Goal: Task Accomplishment & Management: Complete application form

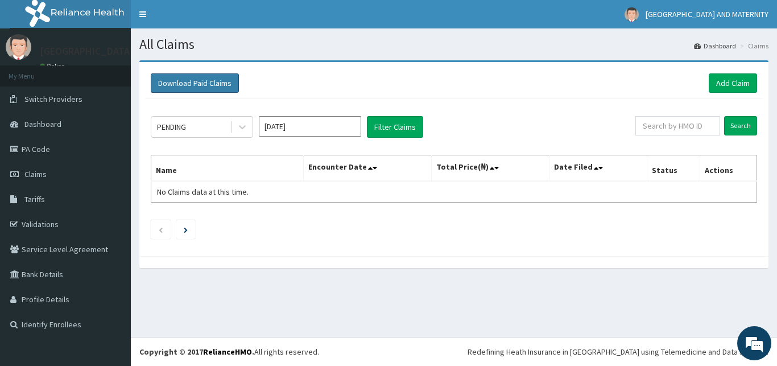
click at [219, 78] on button "Download Paid Claims" at bounding box center [195, 82] width 88 height 19
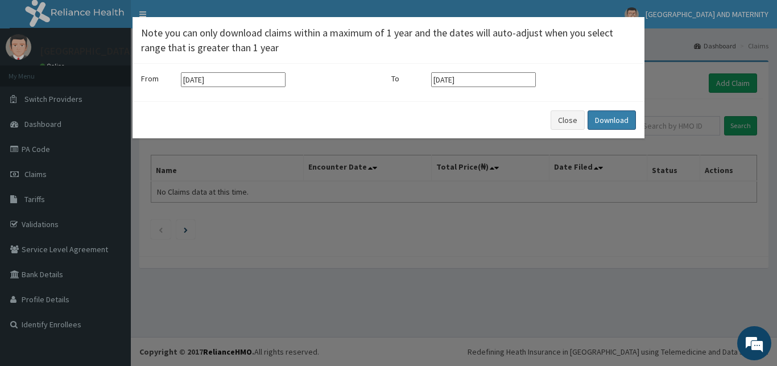
click at [604, 115] on button "Download" at bounding box center [612, 119] width 48 height 19
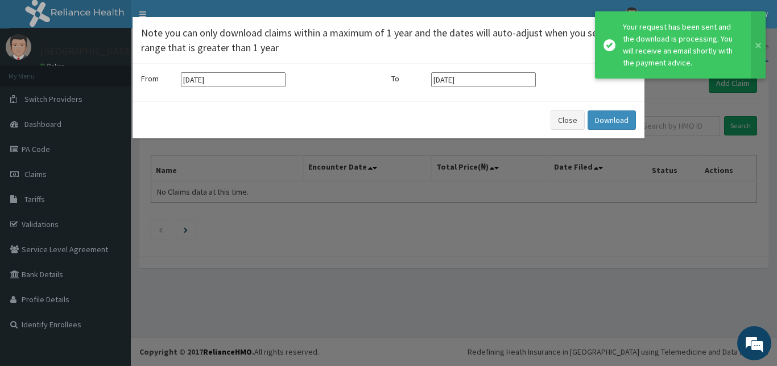
click at [95, 133] on div "× Note you can only download claims within a maximum of 1 year and the dates wi…" at bounding box center [388, 183] width 777 height 366
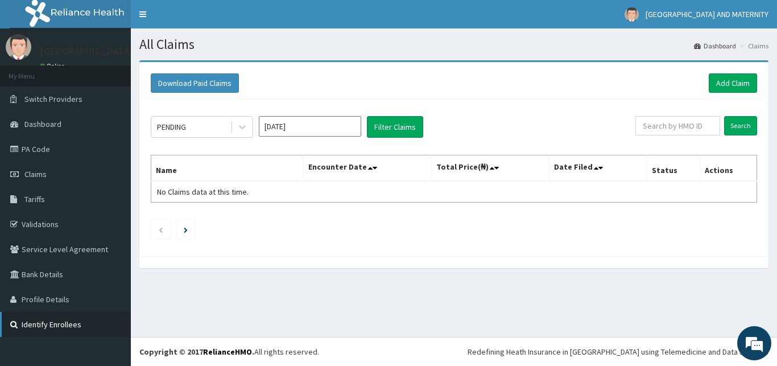
click at [65, 318] on link "Identify Enrollees" at bounding box center [65, 324] width 131 height 25
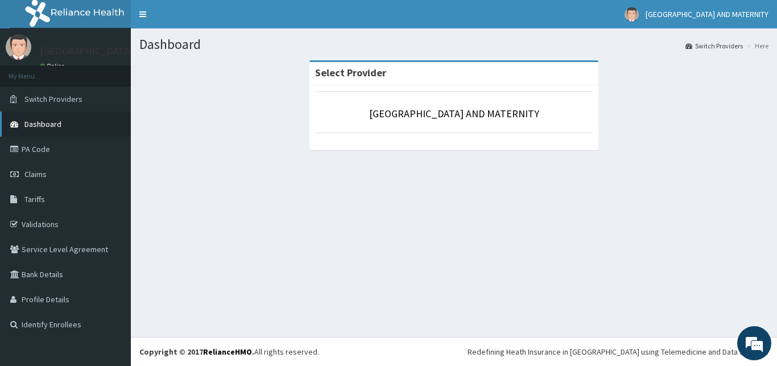
click at [56, 123] on span "Dashboard" at bounding box center [42, 124] width 37 height 10
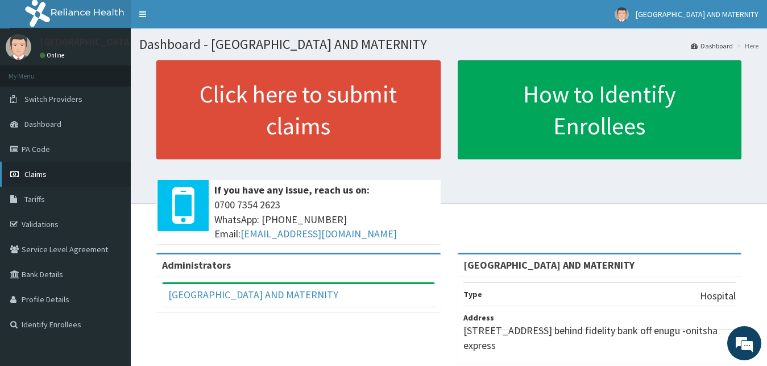
click at [44, 171] on span "Claims" at bounding box center [35, 174] width 22 height 10
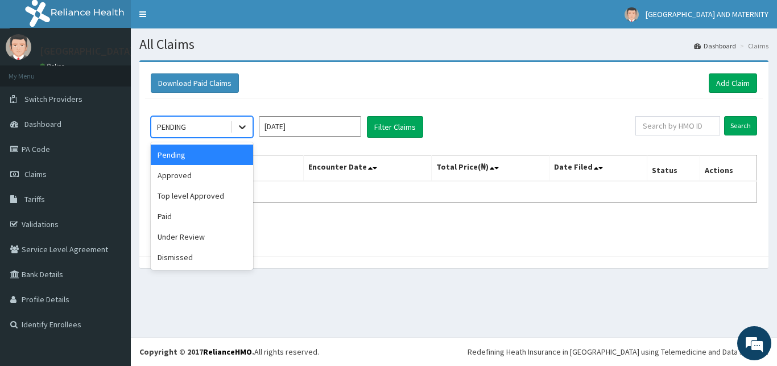
click at [240, 127] on icon at bounding box center [242, 126] width 11 height 11
click at [188, 148] on div "Pending" at bounding box center [202, 154] width 102 height 20
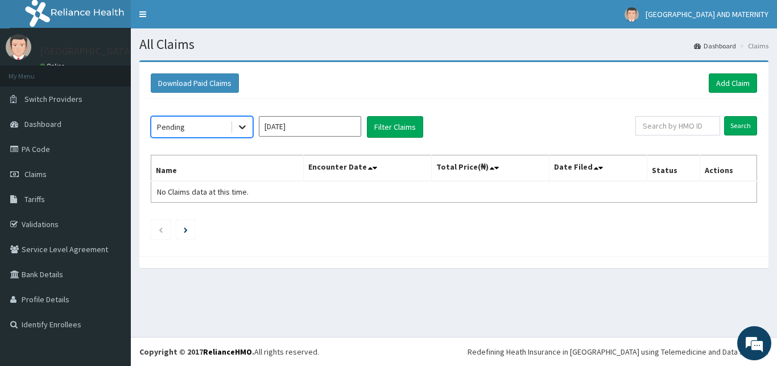
click at [238, 126] on icon at bounding box center [242, 126] width 11 height 11
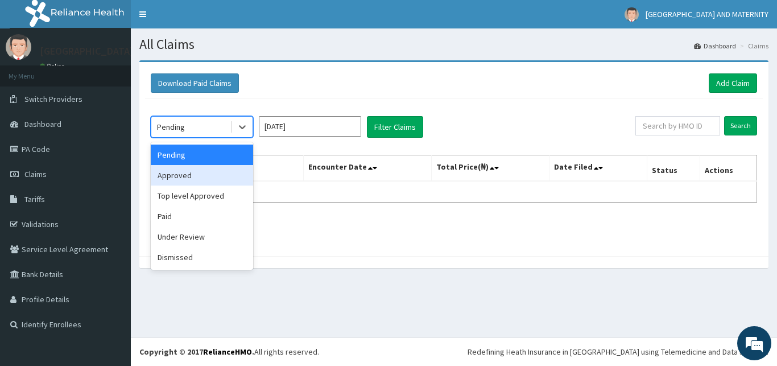
click at [188, 176] on div "Approved" at bounding box center [202, 175] width 102 height 20
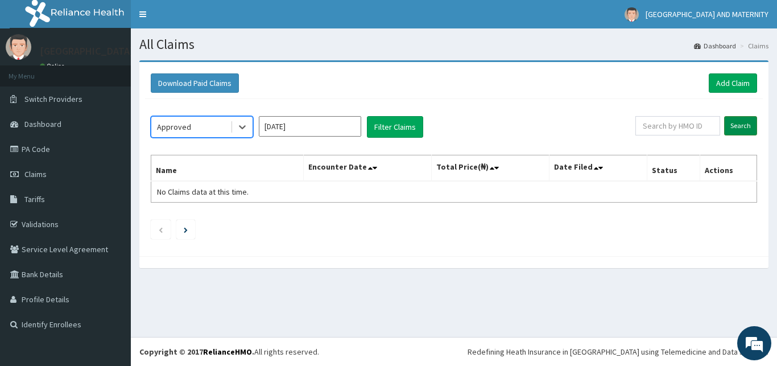
click at [739, 124] on input "Search" at bounding box center [740, 125] width 33 height 19
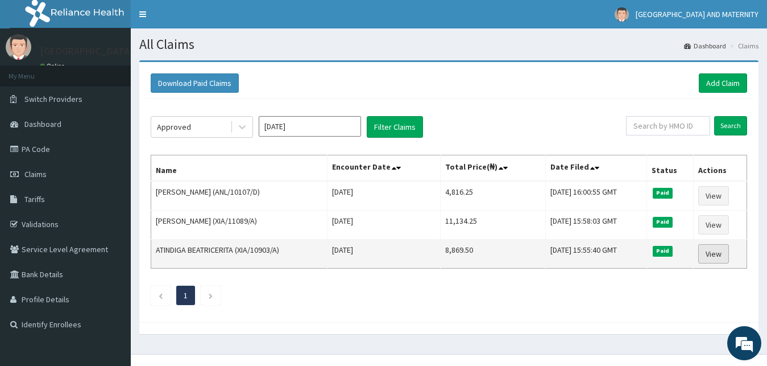
click at [710, 254] on link "View" at bounding box center [713, 253] width 31 height 19
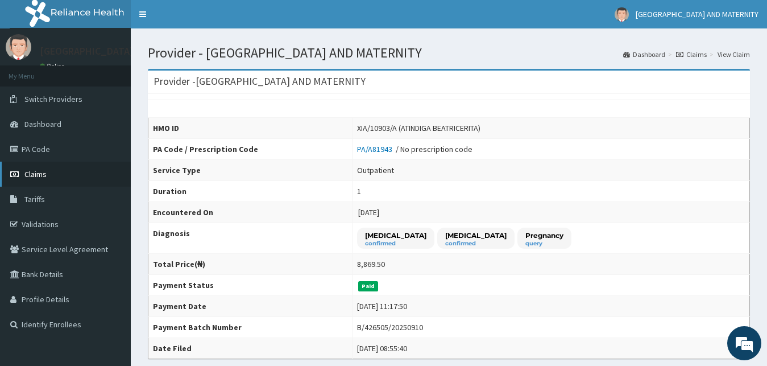
click at [46, 170] on span "Claims" at bounding box center [35, 174] width 22 height 10
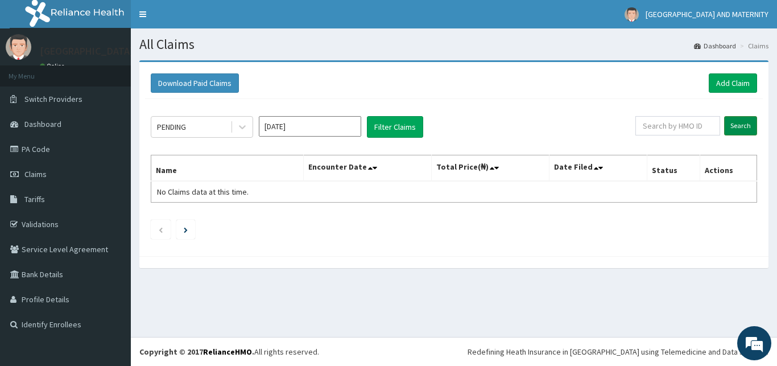
click at [745, 122] on input "Search" at bounding box center [740, 125] width 33 height 19
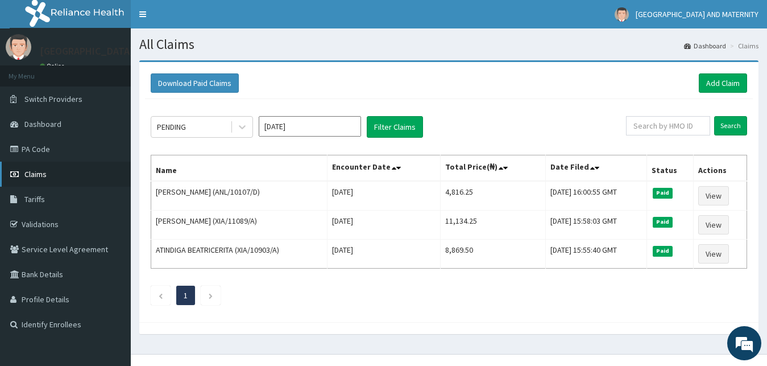
click at [51, 167] on link "Claims" at bounding box center [65, 174] width 131 height 25
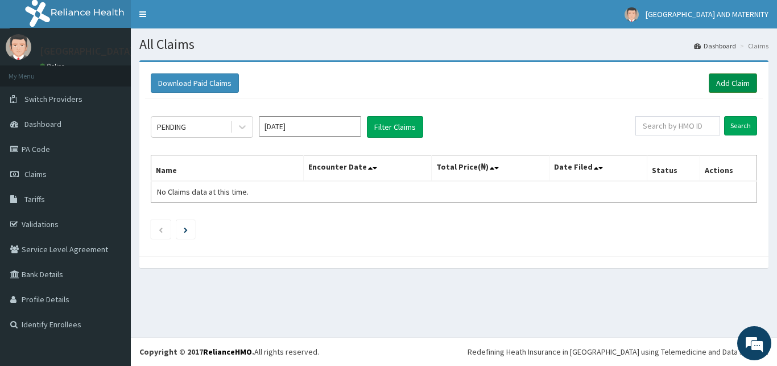
click at [736, 78] on link "Add Claim" at bounding box center [733, 82] width 48 height 19
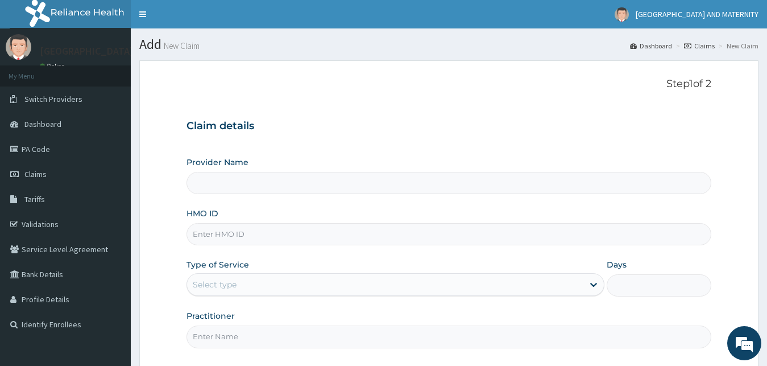
type input "[GEOGRAPHIC_DATA] AND MATERNITY"
click at [619, 234] on input "HMO ID" at bounding box center [450, 234] width 526 height 22
type input "FCC/14356A"
click at [92, 150] on link "PA Code" at bounding box center [65, 149] width 131 height 25
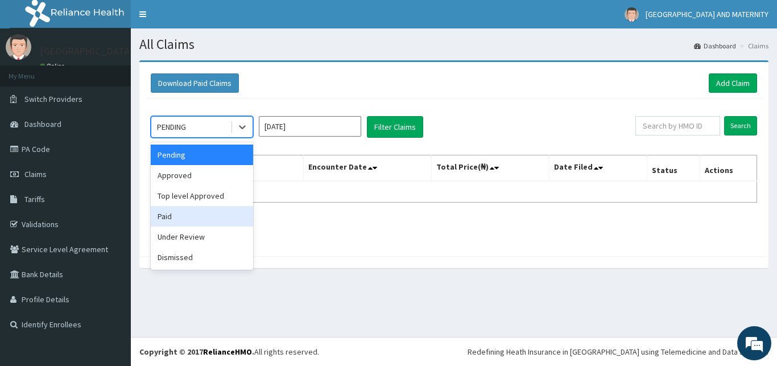
click at [178, 215] on div "Paid" at bounding box center [202, 216] width 102 height 20
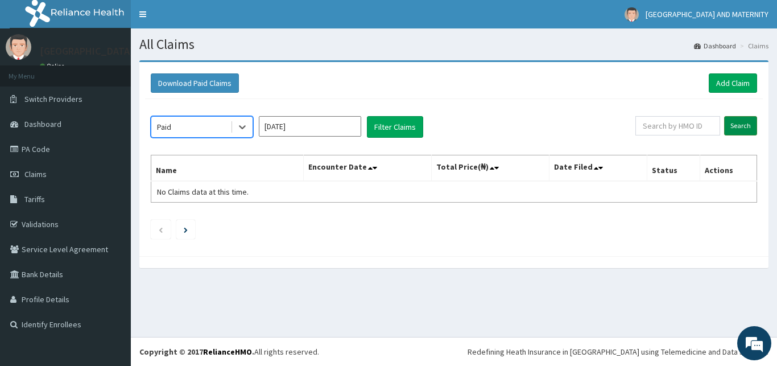
click at [737, 122] on input "Search" at bounding box center [740, 125] width 33 height 19
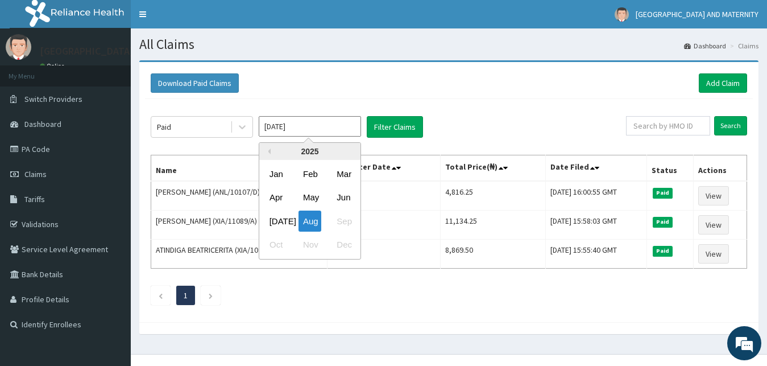
drag, startPoint x: 277, startPoint y: 127, endPoint x: 262, endPoint y: 127, distance: 14.8
click at [262, 127] on input "[DATE]" at bounding box center [310, 126] width 102 height 20
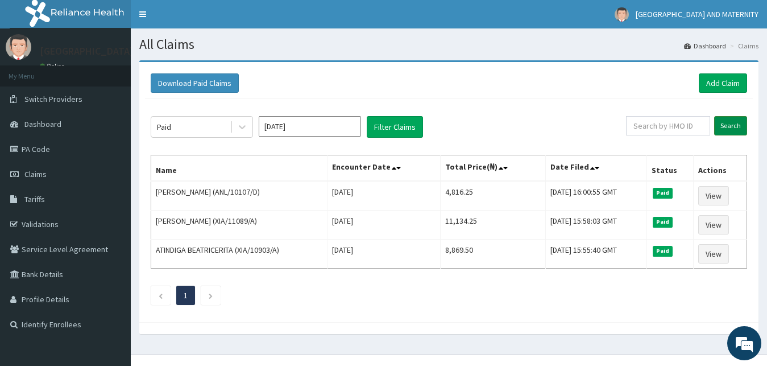
click at [732, 122] on input "Search" at bounding box center [730, 125] width 33 height 19
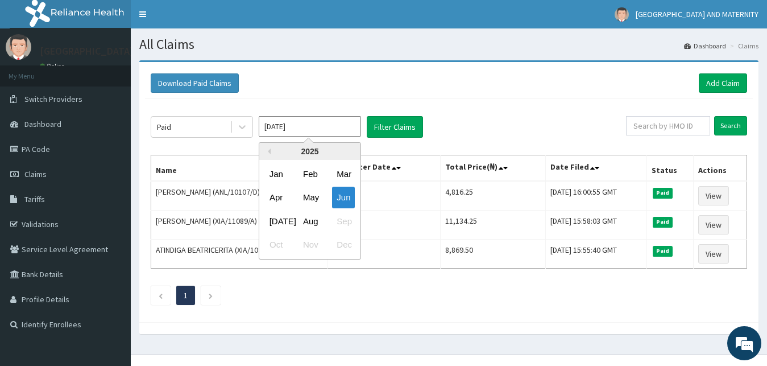
drag, startPoint x: 277, startPoint y: 125, endPoint x: 267, endPoint y: 126, distance: 10.3
click at [267, 126] on input "[DATE]" at bounding box center [310, 126] width 102 height 20
click at [279, 219] on div "[DATE]" at bounding box center [276, 220] width 23 height 21
drag, startPoint x: 277, startPoint y: 126, endPoint x: 261, endPoint y: 125, distance: 16.0
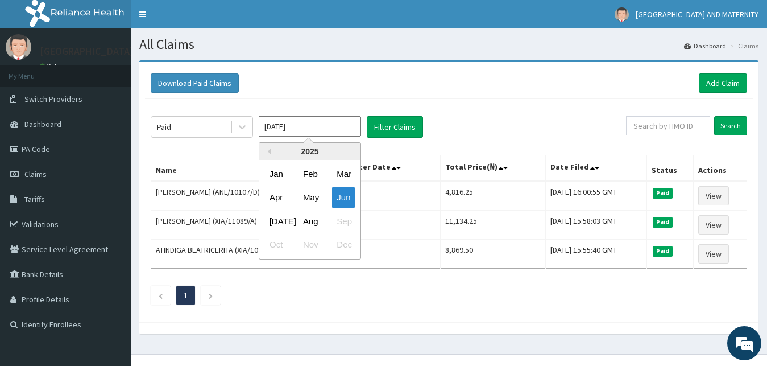
click at [261, 125] on input "[DATE]" at bounding box center [310, 126] width 102 height 20
click at [276, 219] on div "[DATE]" at bounding box center [276, 220] width 23 height 21
click at [275, 125] on input "[DATE]" at bounding box center [310, 126] width 102 height 20
click at [341, 194] on div "Jun" at bounding box center [343, 197] width 23 height 21
type input "[DATE]"
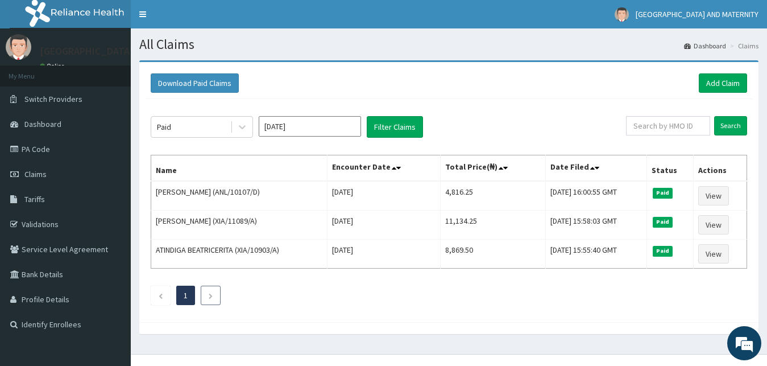
click at [206, 292] on li at bounding box center [211, 295] width 20 height 19
click at [161, 294] on icon "Previous page" at bounding box center [160, 295] width 5 height 7
click at [33, 169] on link "Claims" at bounding box center [65, 174] width 131 height 25
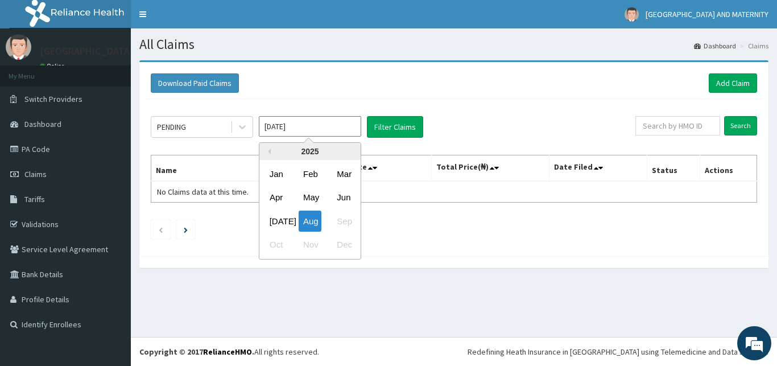
drag, startPoint x: 278, startPoint y: 127, endPoint x: 251, endPoint y: 125, distance: 26.2
click at [259, 125] on input "[DATE]" at bounding box center [310, 126] width 102 height 20
click at [282, 213] on div "[DATE]" at bounding box center [276, 220] width 23 height 21
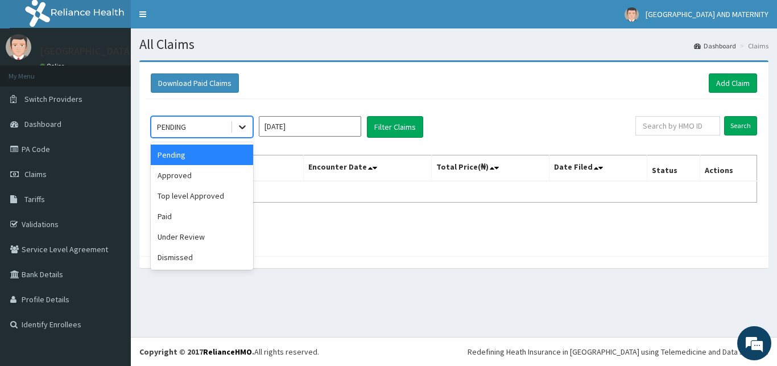
click at [244, 127] on icon at bounding box center [242, 128] width 7 height 4
click at [192, 213] on div "Paid" at bounding box center [202, 216] width 102 height 20
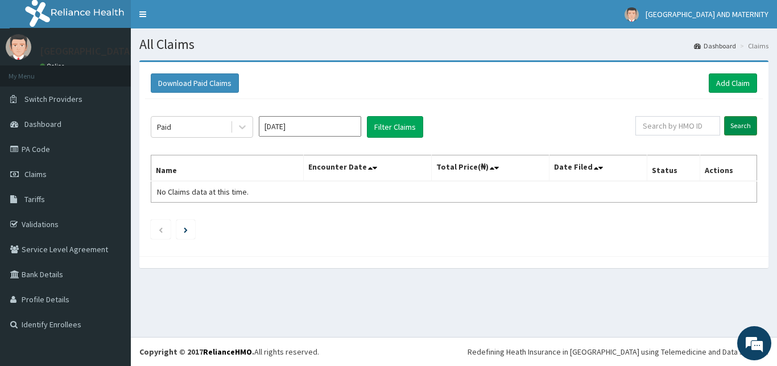
click at [749, 121] on input "Search" at bounding box center [740, 125] width 33 height 19
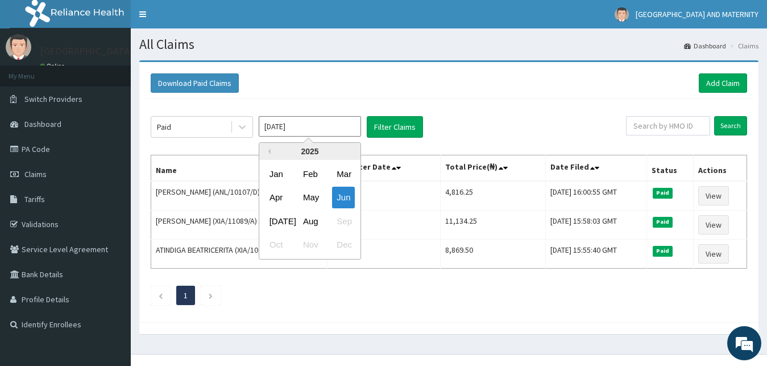
drag, startPoint x: 276, startPoint y: 128, endPoint x: 258, endPoint y: 127, distance: 18.8
click at [259, 127] on input "[DATE]" at bounding box center [310, 126] width 102 height 20
click at [311, 193] on div "May" at bounding box center [310, 197] width 23 height 21
type input "Apr 2025"
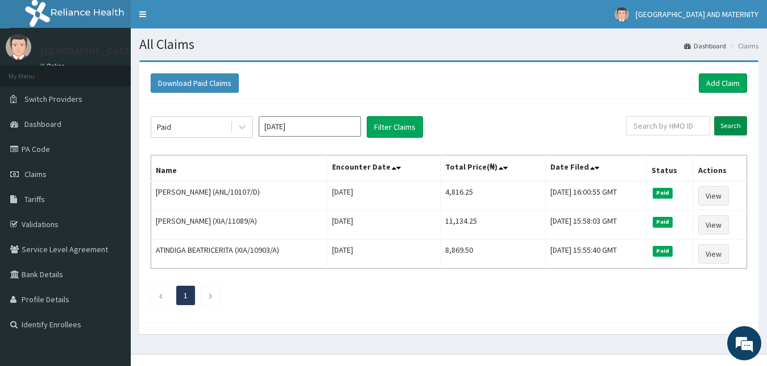
click at [725, 125] on input "Search" at bounding box center [730, 125] width 33 height 19
